Goal: Find specific page/section: Find specific page/section

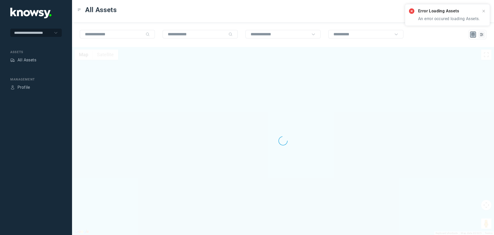
click at [486, 11] on div "Error Loading Assets An error occured loading Assets." at bounding box center [447, 15] width 85 height 22
click at [483, 13] on icon at bounding box center [484, 11] width 4 height 4
click at [29, 61] on div "All Assets" at bounding box center [27, 60] width 19 height 6
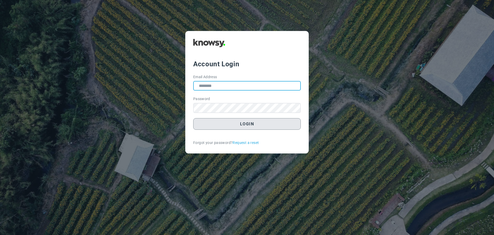
type input "**********"
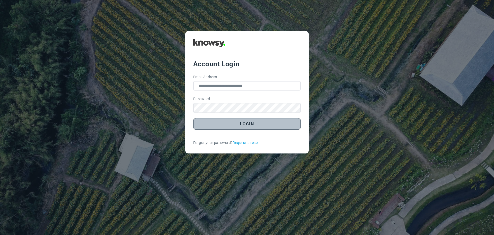
click at [250, 123] on button "Login" at bounding box center [247, 124] width 108 height 12
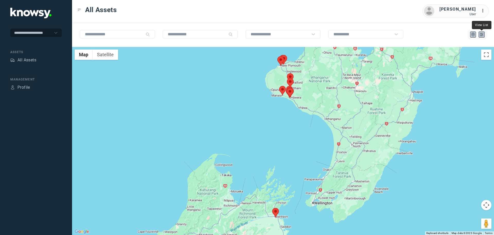
click at [483, 36] on icon "List" at bounding box center [481, 34] width 3 height 3
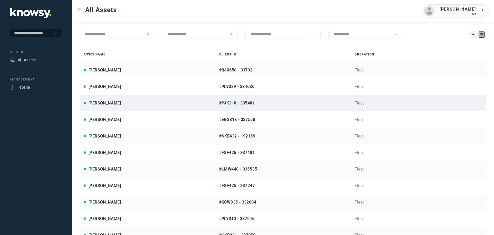
click at [122, 105] on div "Brendan Mobbs" at bounding box center [148, 103] width 128 height 6
